Goal: Find specific page/section: Find specific page/section

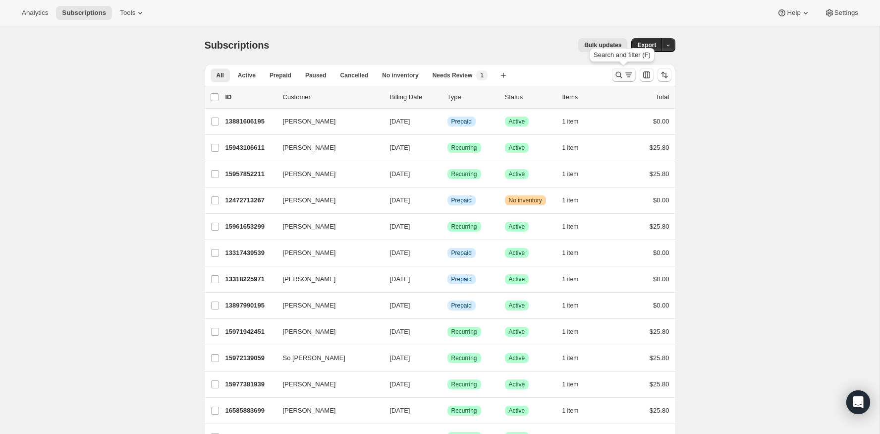
click at [620, 70] on icon "Search and filter results" at bounding box center [619, 75] width 10 height 10
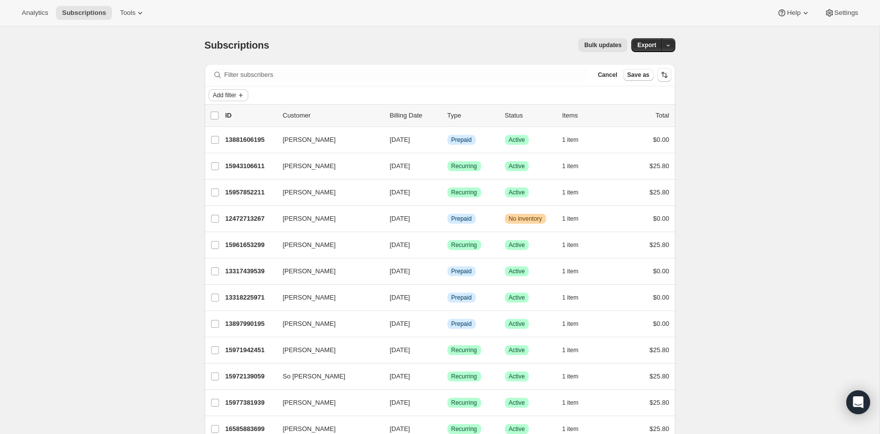
click at [236, 94] on span "Add filter" at bounding box center [224, 95] width 23 height 8
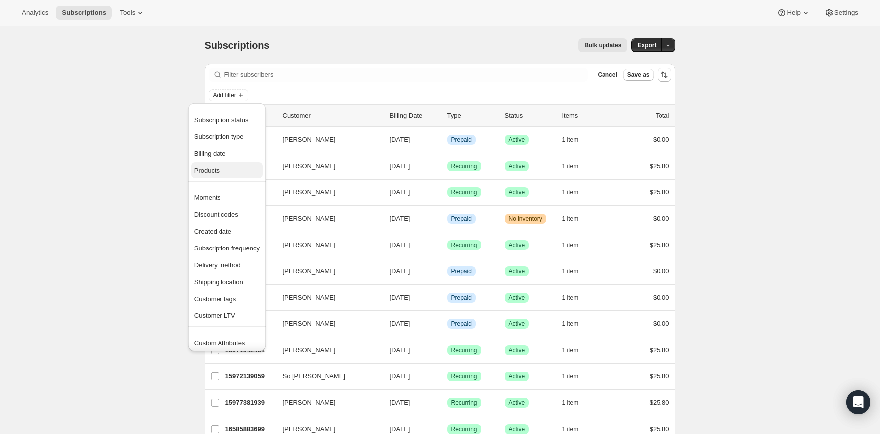
click at [231, 174] on span "Products" at bounding box center [226, 171] width 65 height 10
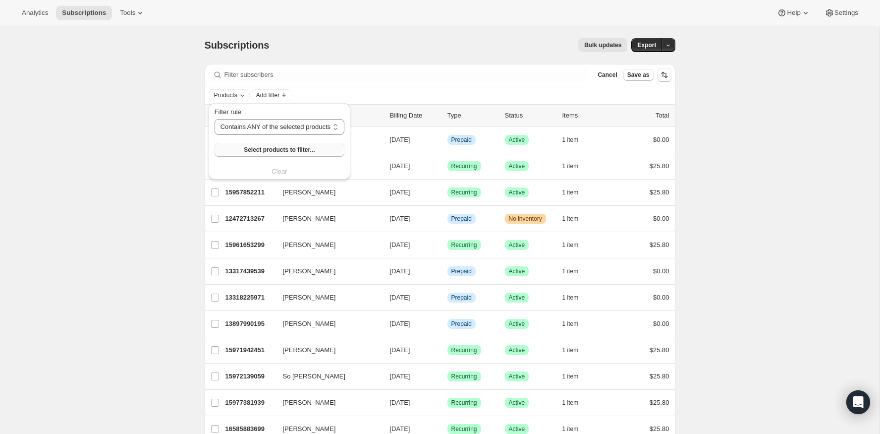
click at [288, 145] on button "Select products to filter..." at bounding box center [280, 150] width 130 height 14
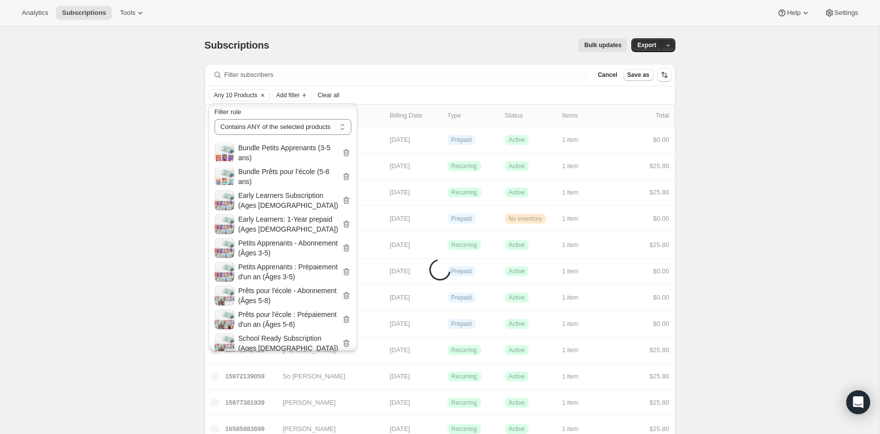
scroll to position [70, 0]
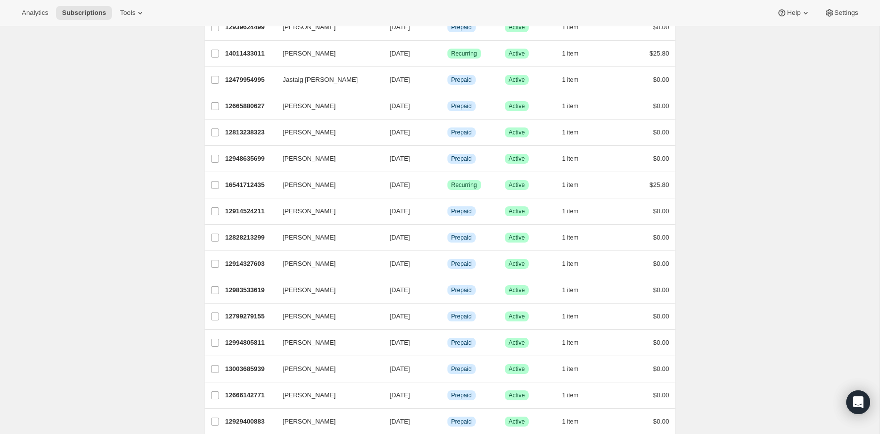
scroll to position [1053, 0]
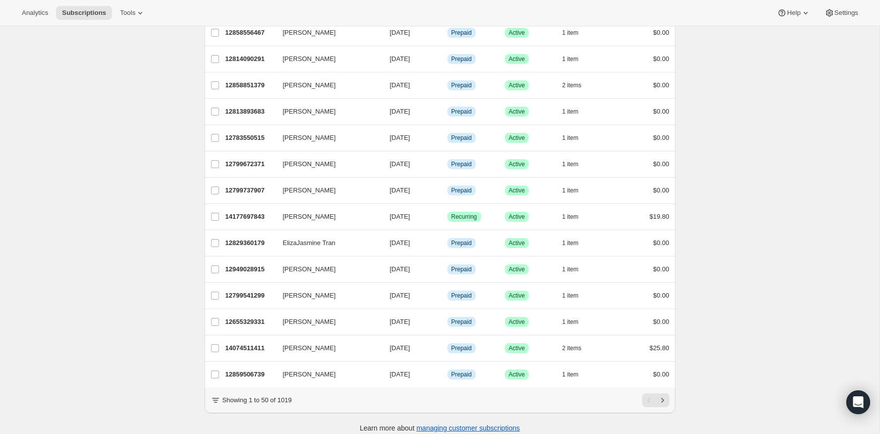
click at [286, 395] on p "Showing 1 to 50 of 1019" at bounding box center [257, 400] width 69 height 10
click at [285, 395] on p "Showing 1 to 50 of 1019" at bounding box center [257, 400] width 69 height 10
copy p "1019"
